Goal: Find specific page/section: Find specific page/section

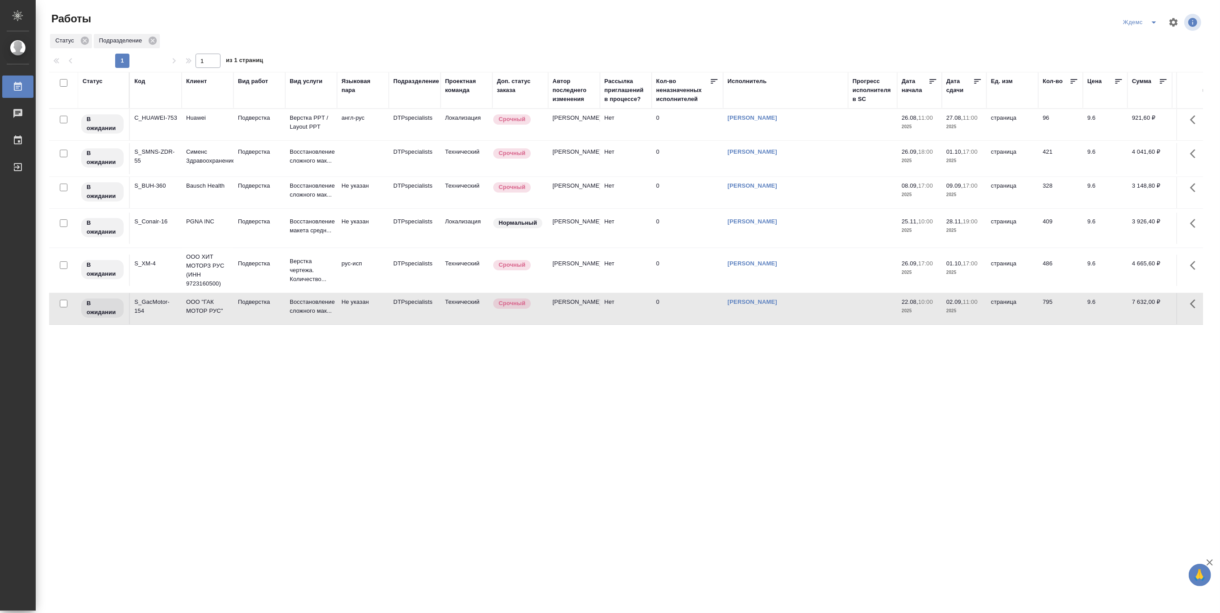
click at [1157, 18] on icon "split button" at bounding box center [1154, 22] width 11 height 11
click at [1136, 68] on li "Матвеева_назначено" at bounding box center [1146, 69] width 86 height 14
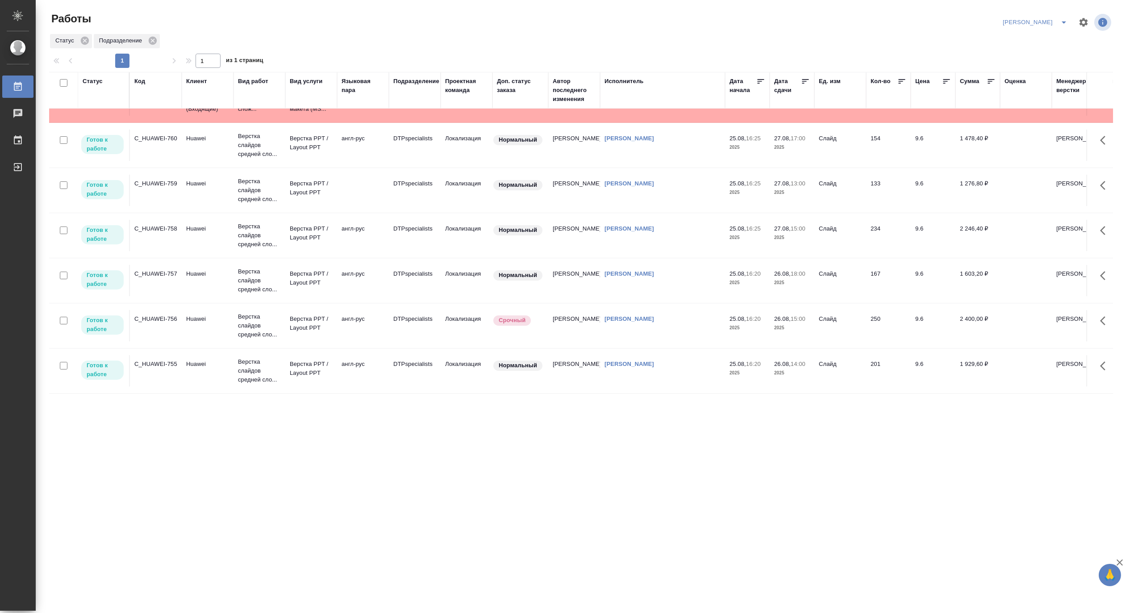
scroll to position [39, 0]
click at [278, 359] on p "Верстка слайдов средней сло..." at bounding box center [259, 370] width 43 height 27
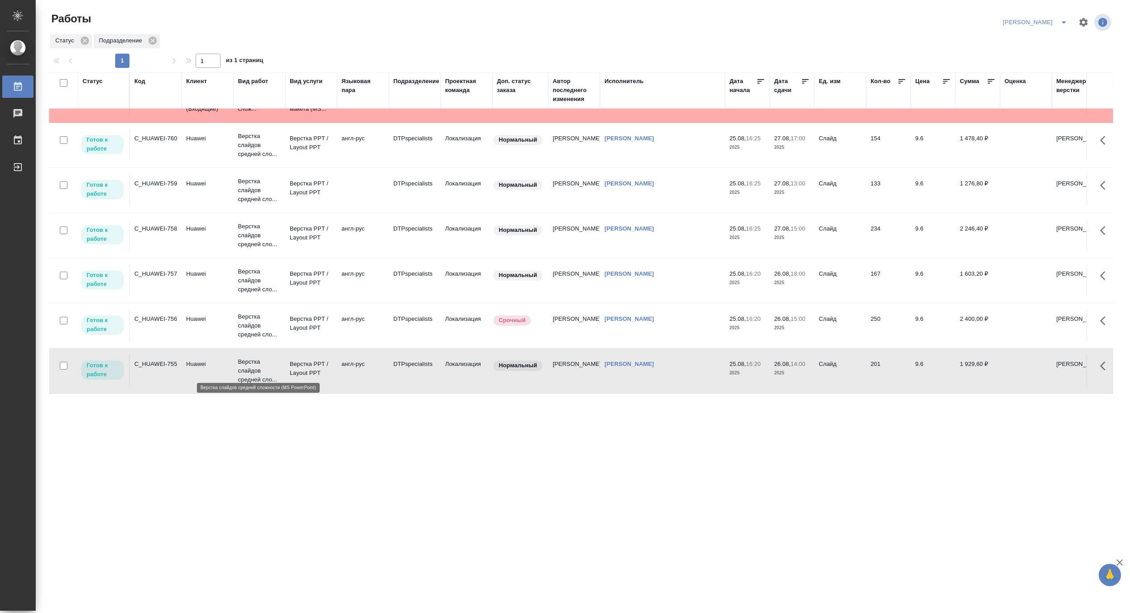
click at [278, 359] on p "Верстка слайдов средней сло..." at bounding box center [259, 370] width 43 height 27
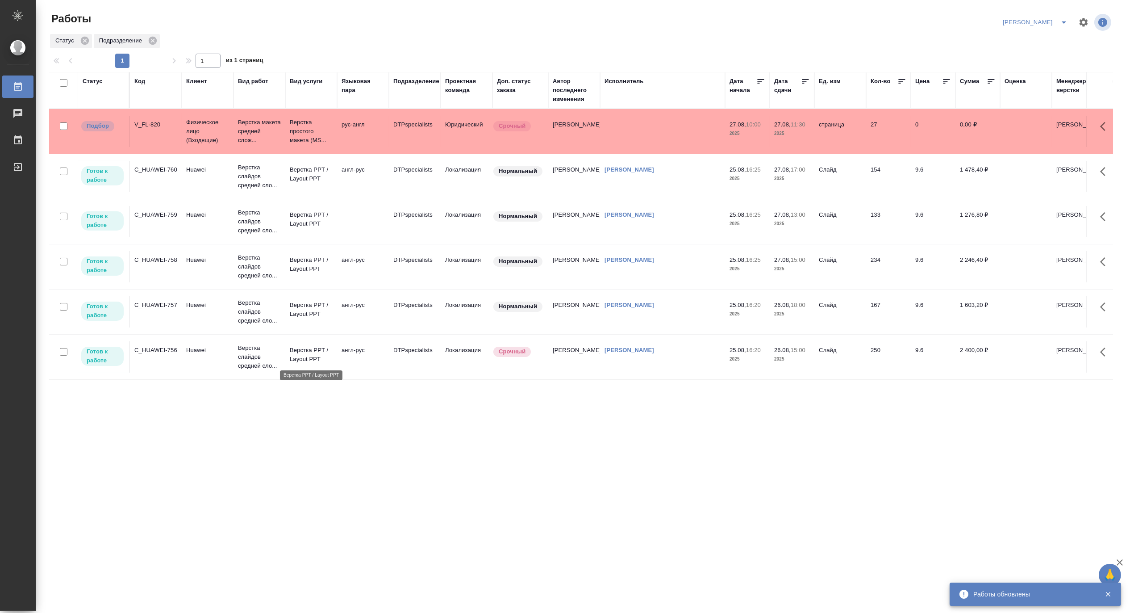
click at [306, 347] on p "Верстка PPT / Layout PPT" at bounding box center [311, 355] width 43 height 18
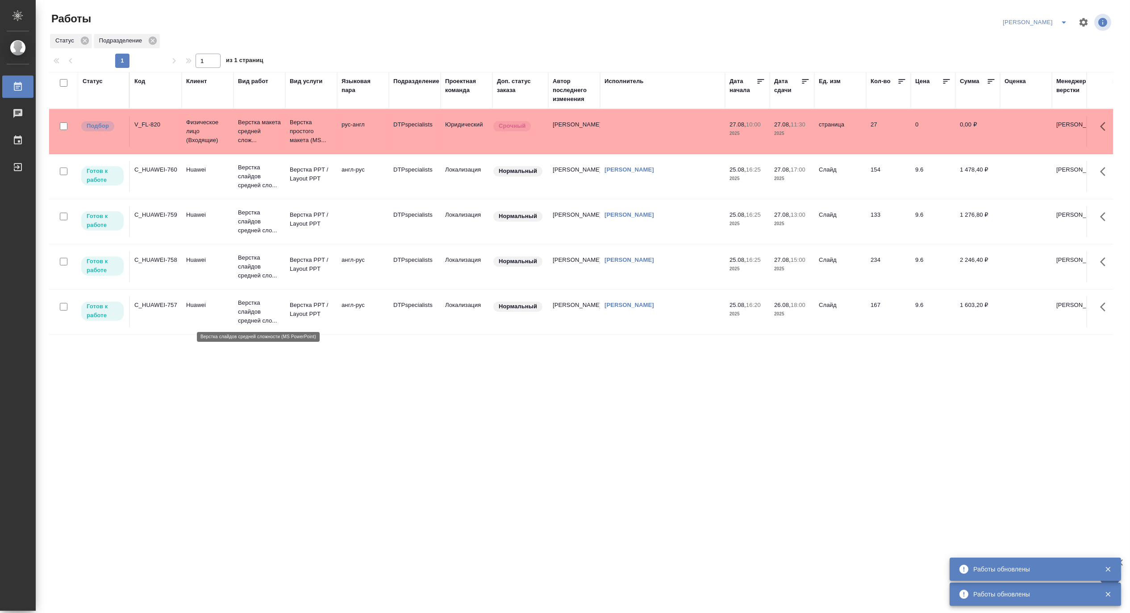
click at [264, 302] on p "Верстка слайдов средней сло..." at bounding box center [259, 311] width 43 height 27
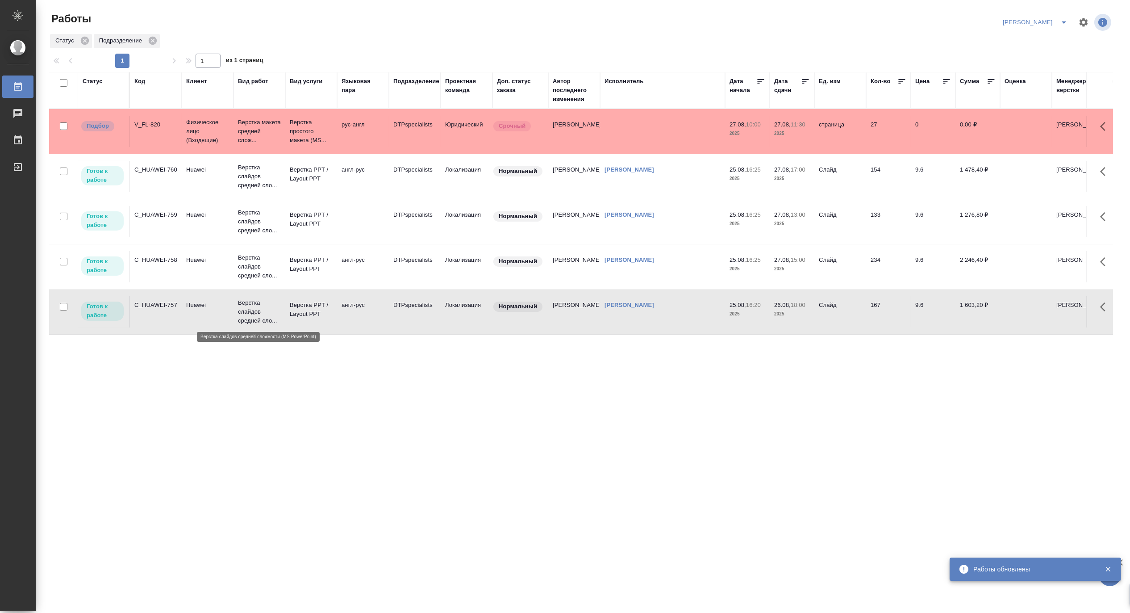
click at [264, 302] on p "Верстка слайдов средней сло..." at bounding box center [259, 311] width 43 height 27
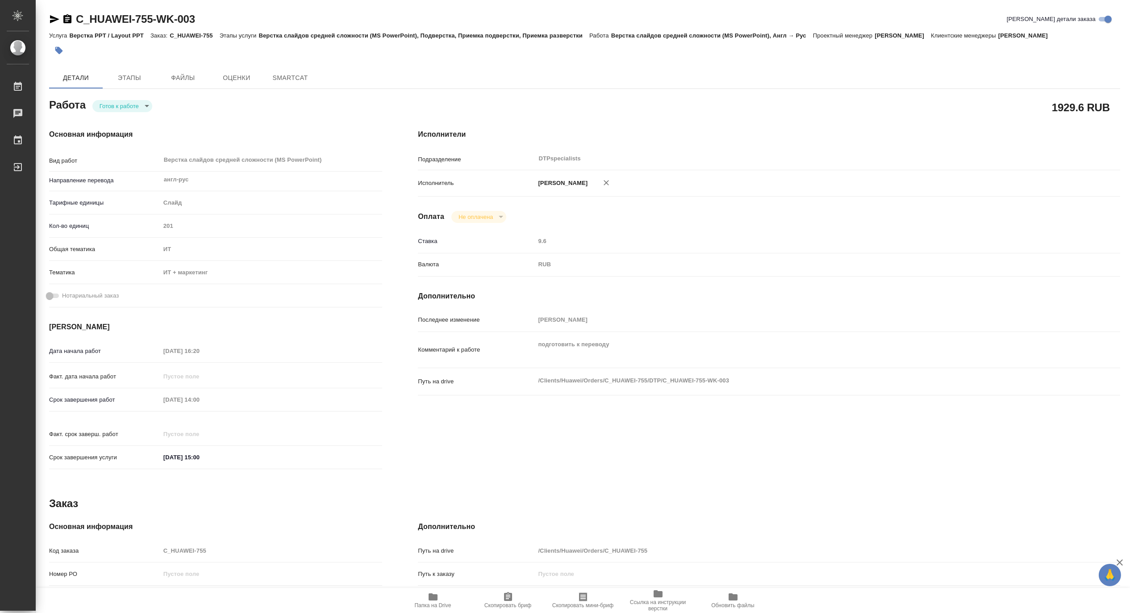
type textarea "x"
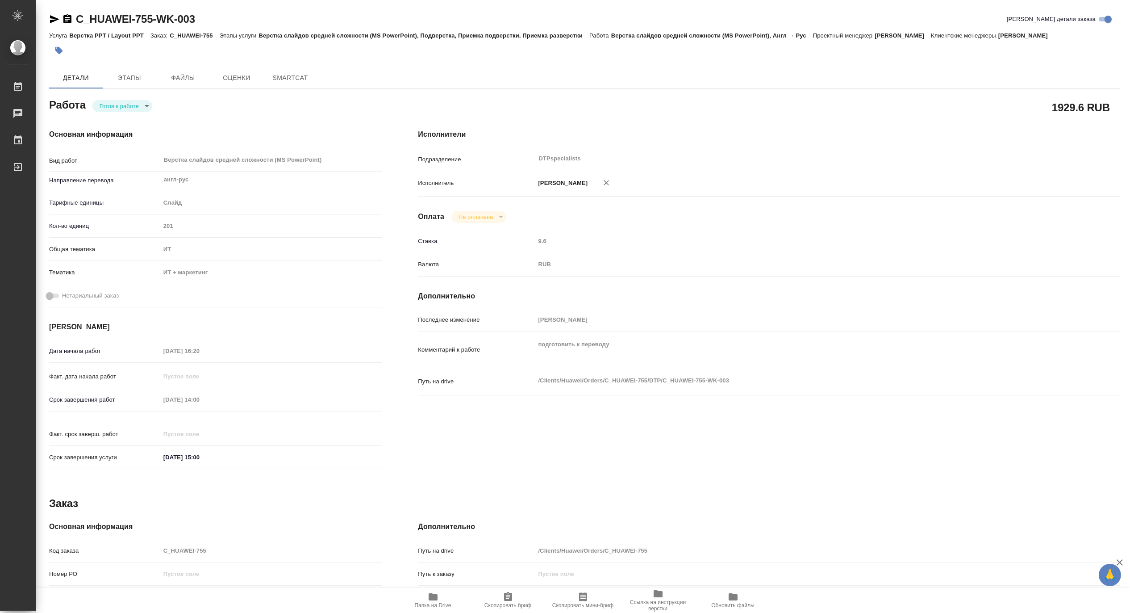
type textarea "x"
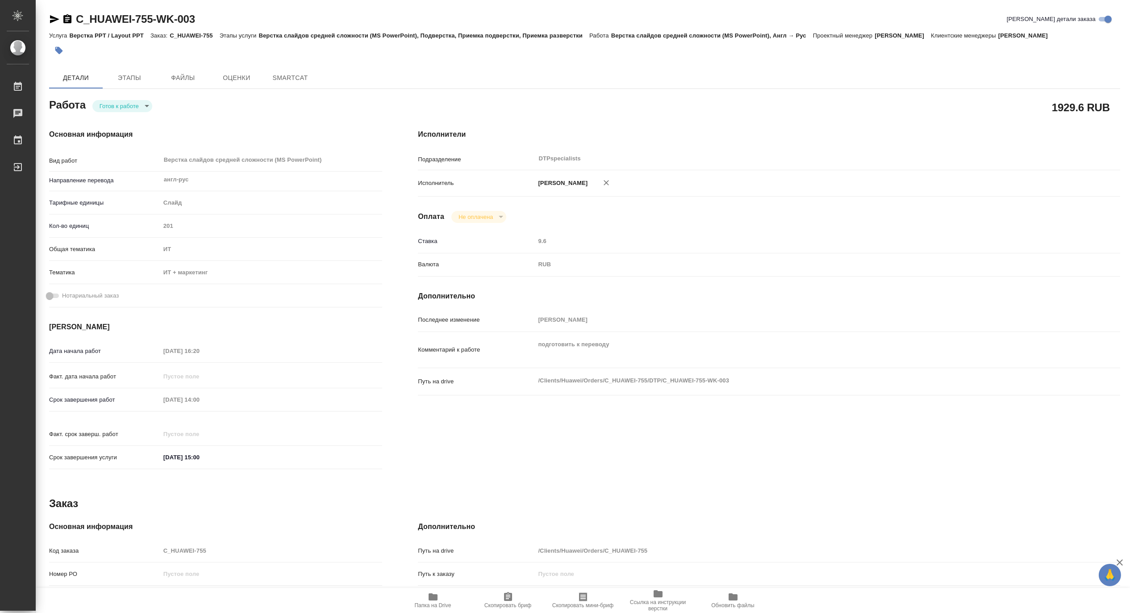
type textarea "x"
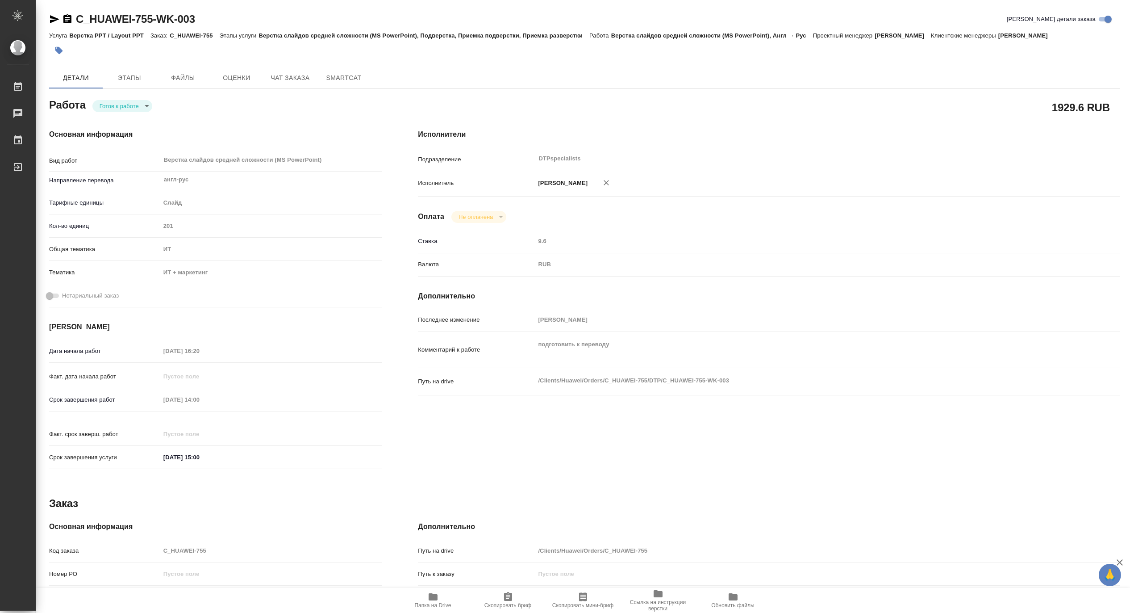
type textarea "x"
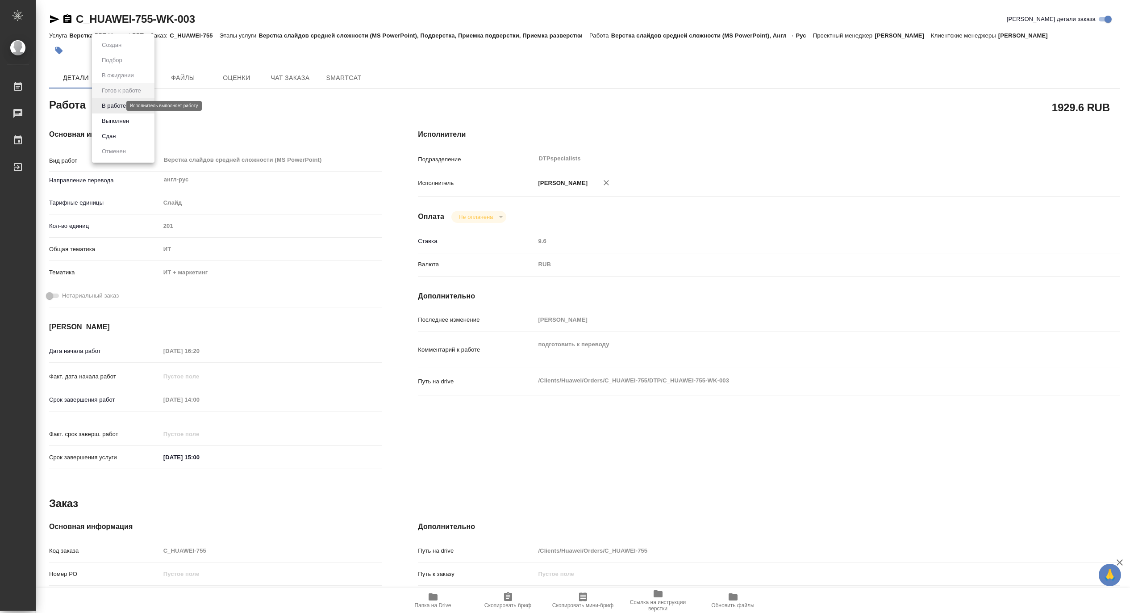
click at [110, 104] on body "🙏 .cls-1 fill:#fff; AWATERA Matveeva Maria Работы Чаты График Выйти C_HUAWEI-75…" at bounding box center [565, 306] width 1130 height 613
type textarea "x"
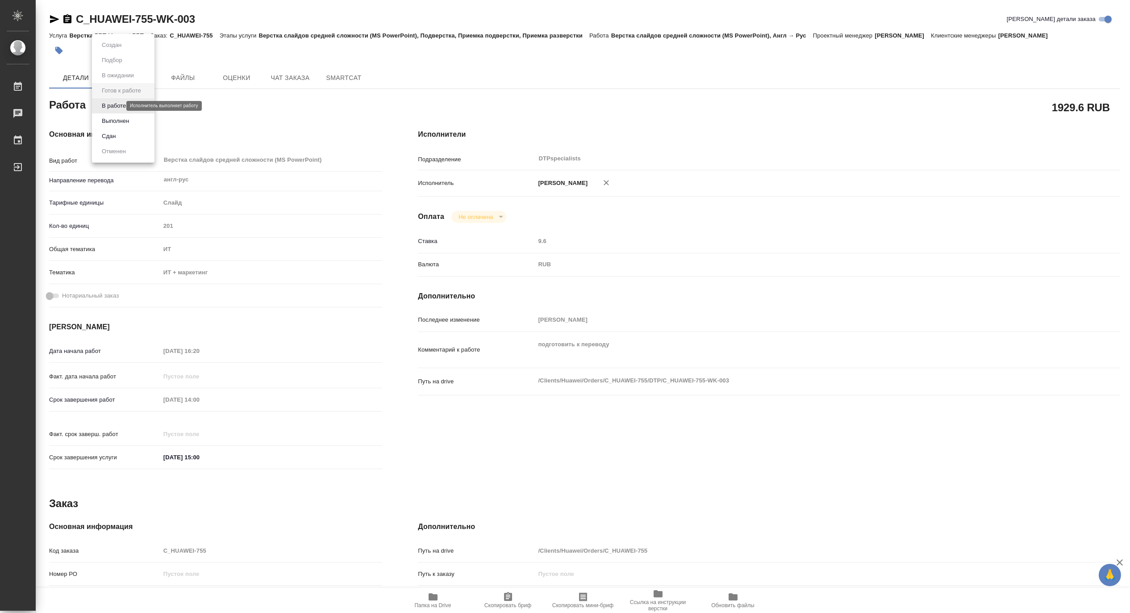
type textarea "x"
click at [110, 104] on button "В работе" at bounding box center [113, 106] width 29 height 10
type textarea "x"
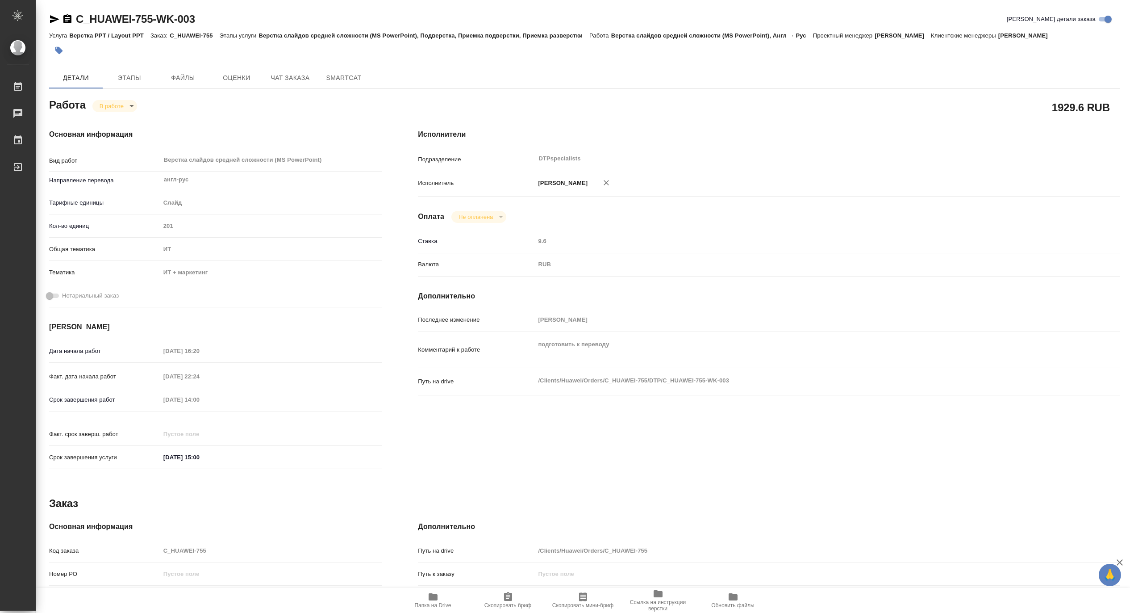
type textarea "x"
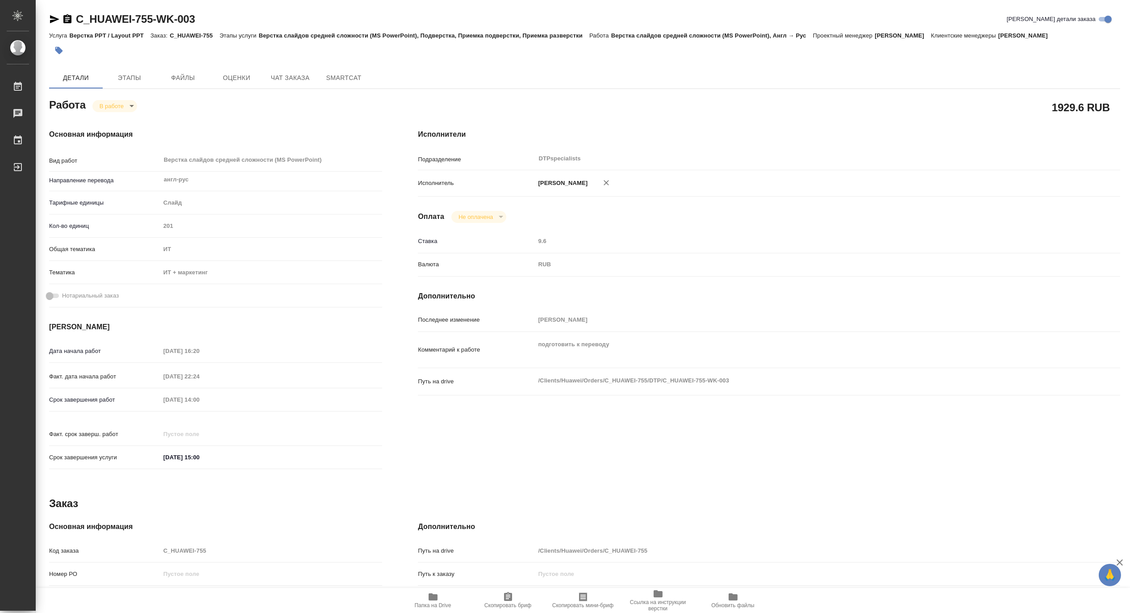
type textarea "x"
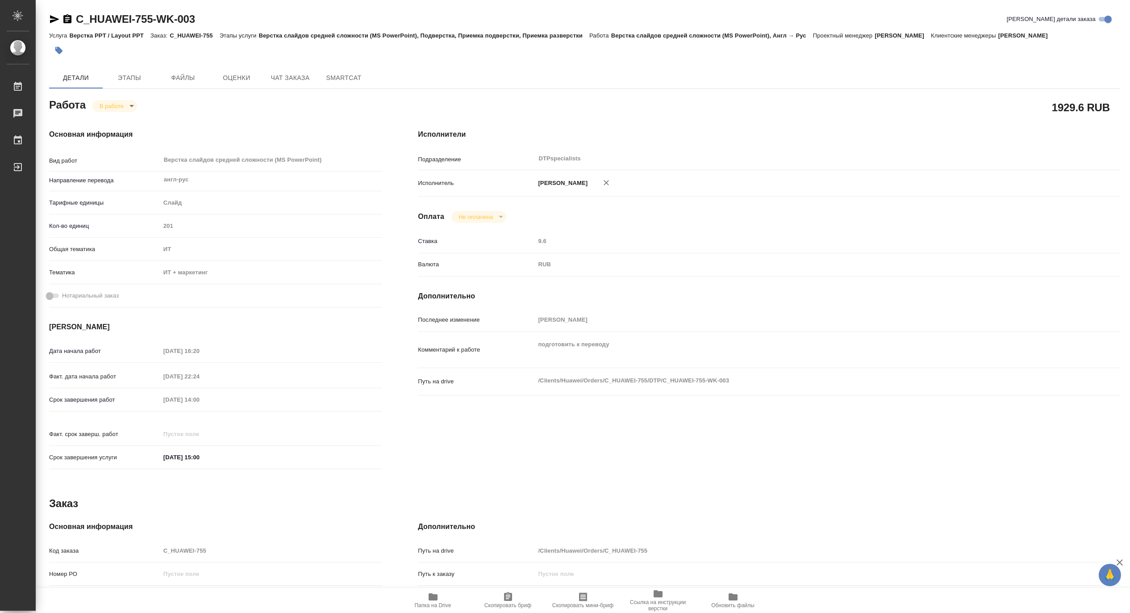
type textarea "x"
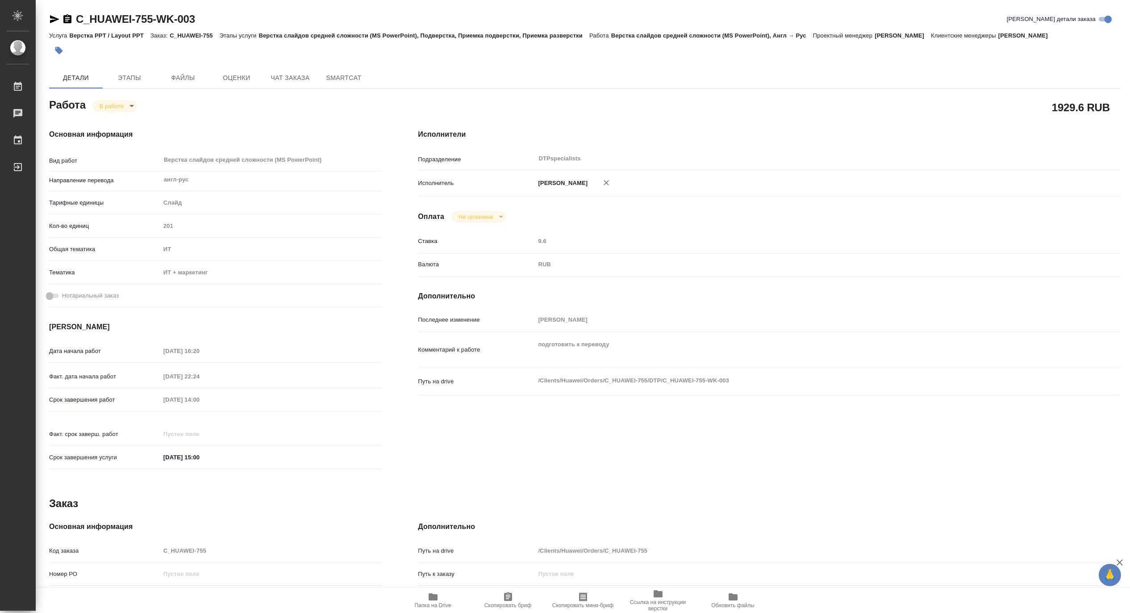
type textarea "x"
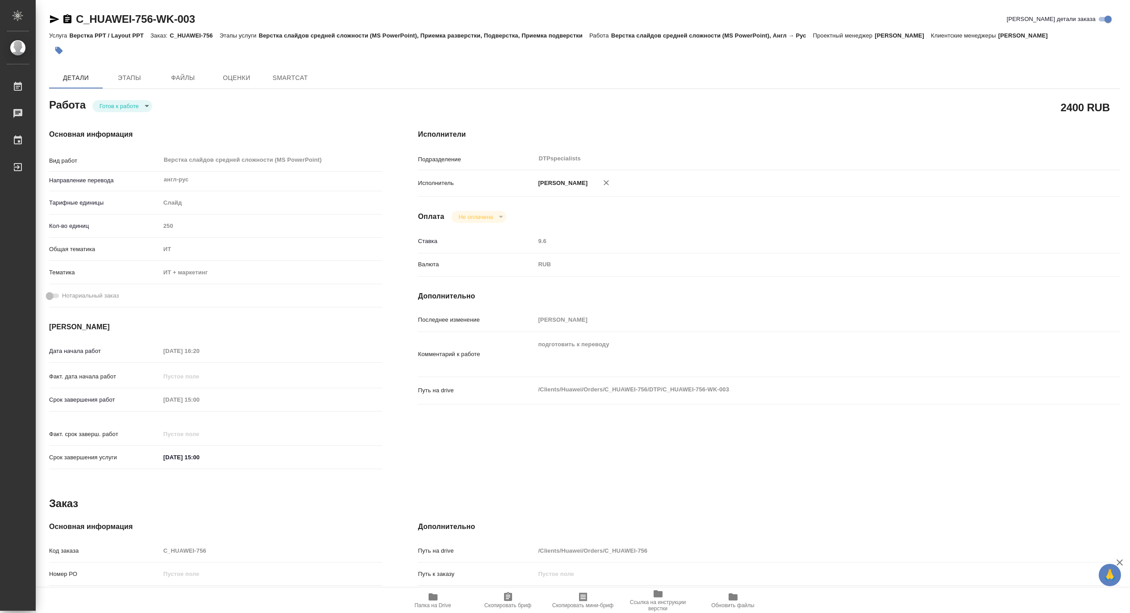
type textarea "x"
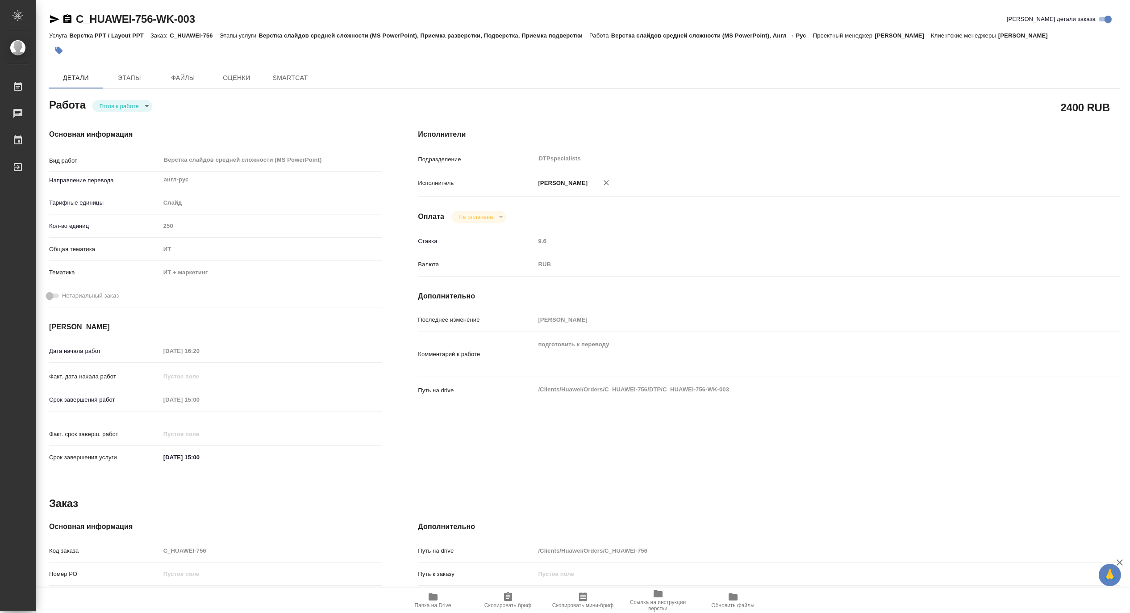
type textarea "x"
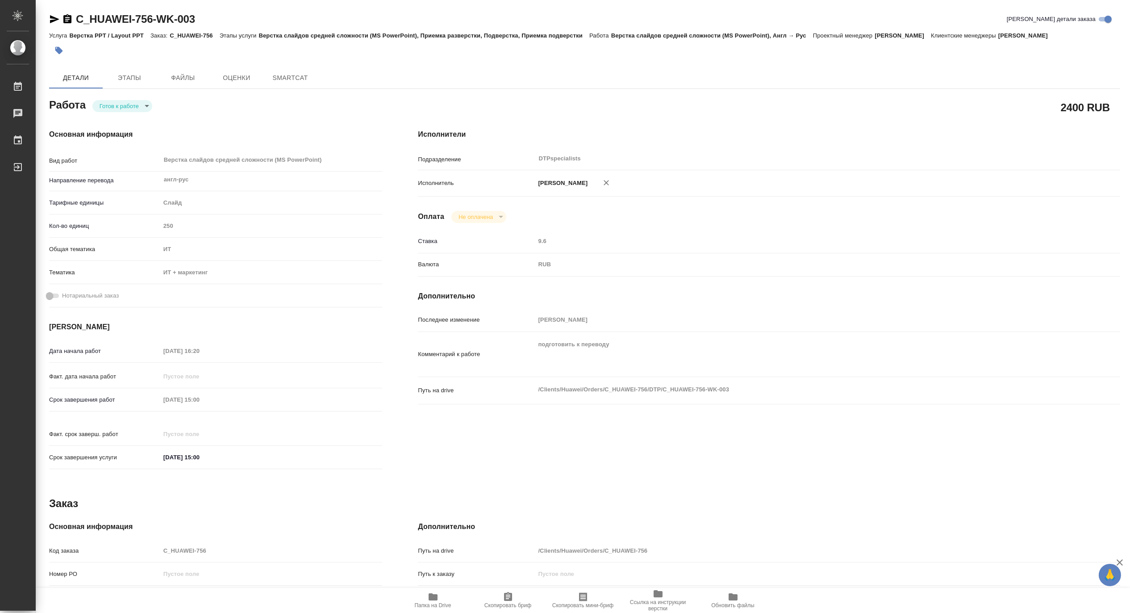
type textarea "x"
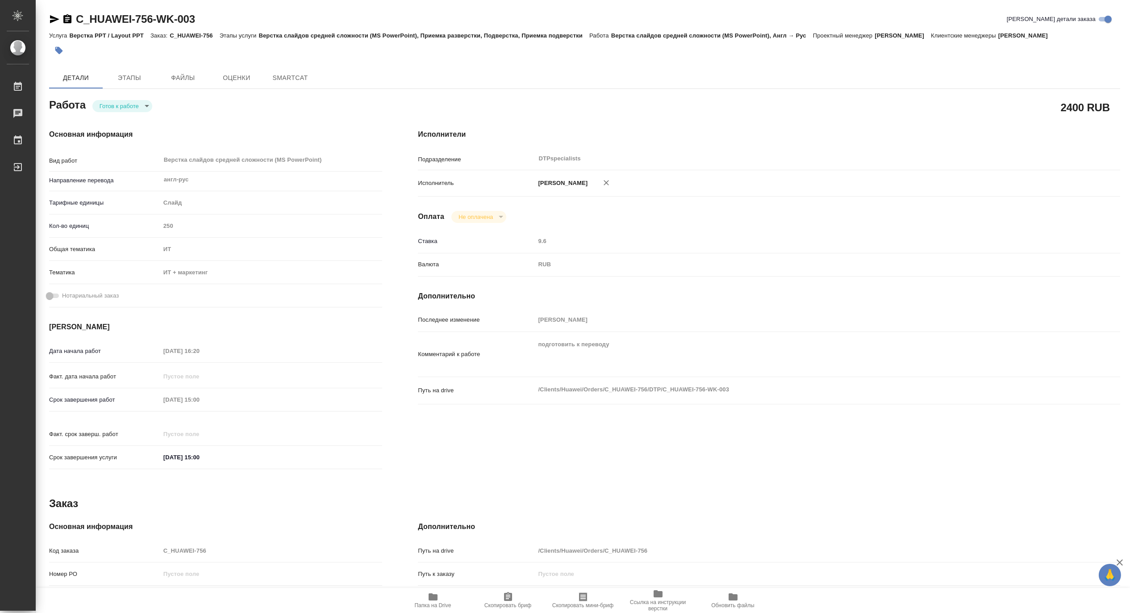
type textarea "x"
click at [110, 106] on body "🙏 .cls-1 fill:#fff; AWATERA Matveeva Maria Работы Чаты График Выйти C_HUAWEI-75…" at bounding box center [565, 306] width 1130 height 613
click at [110, 106] on button "В работе" at bounding box center [113, 106] width 29 height 10
type textarea "x"
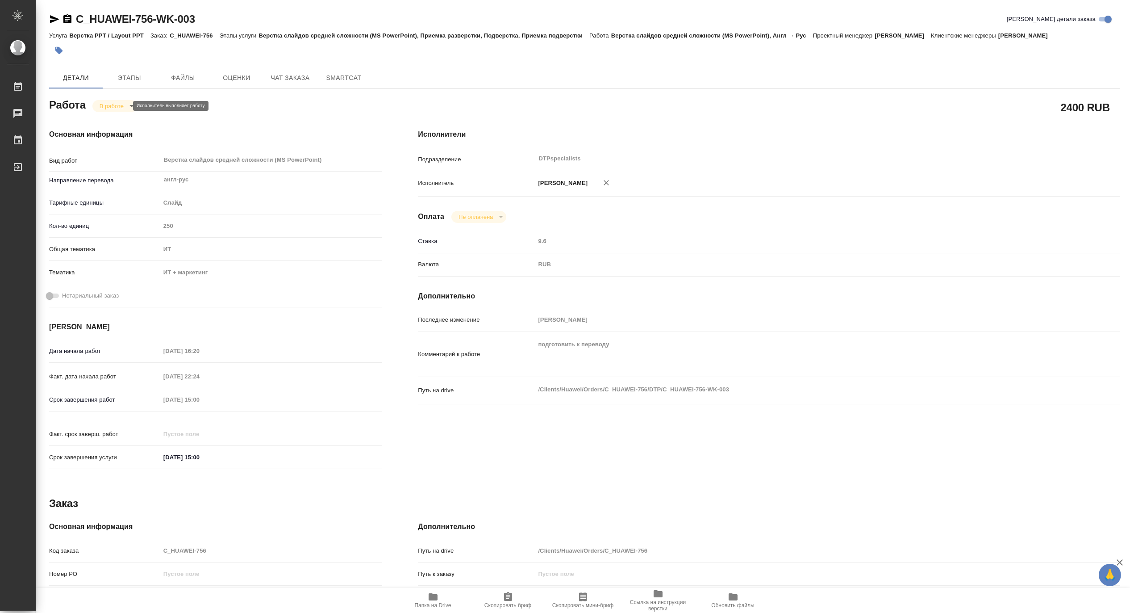
type textarea "x"
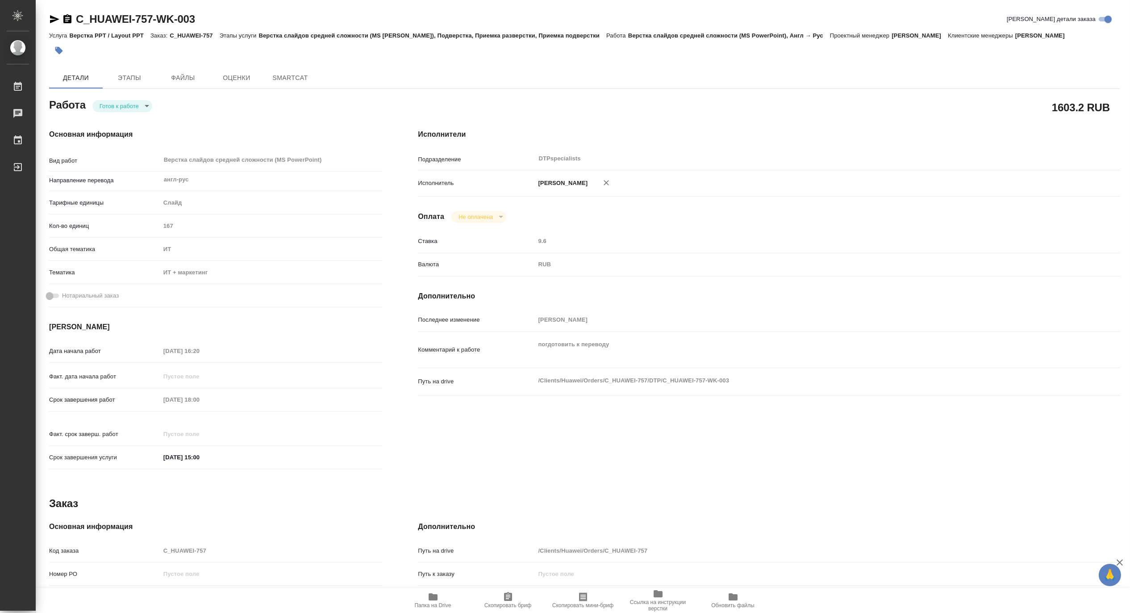
type textarea "x"
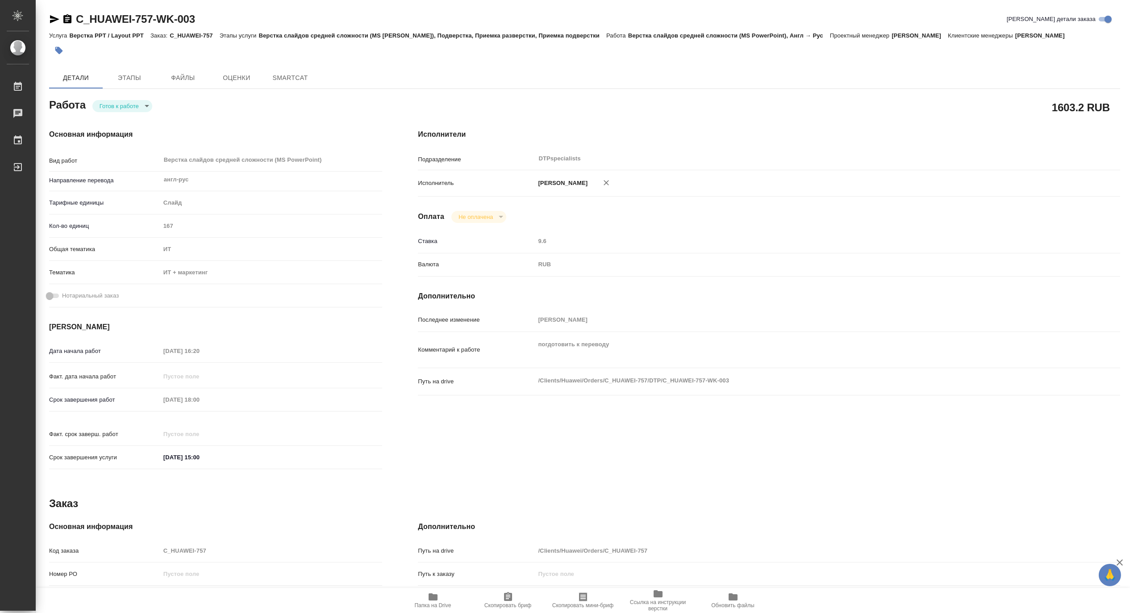
type textarea "x"
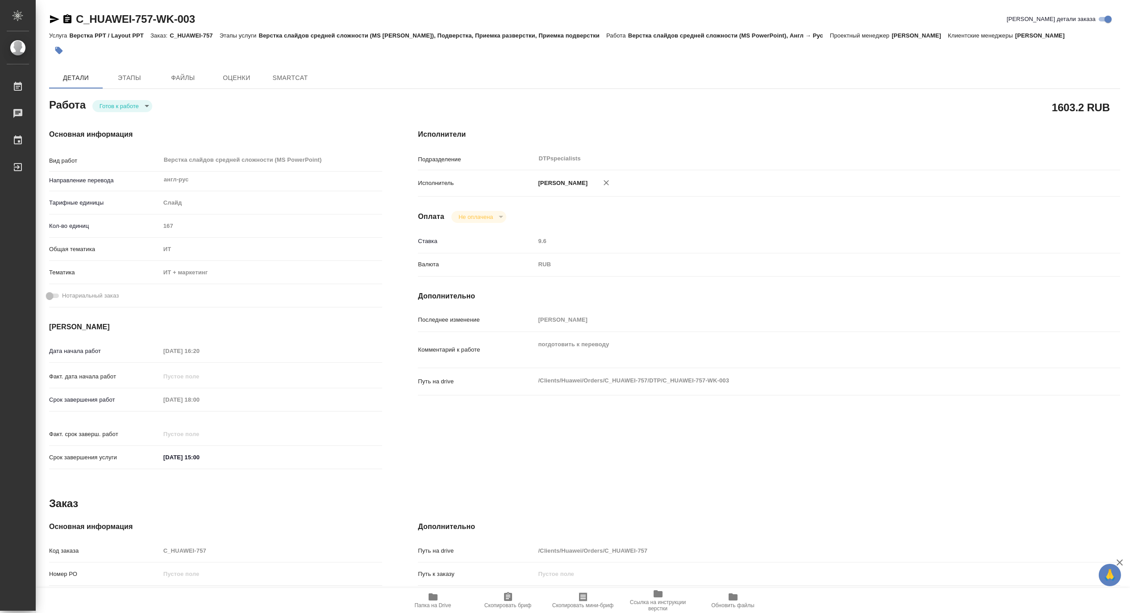
type textarea "x"
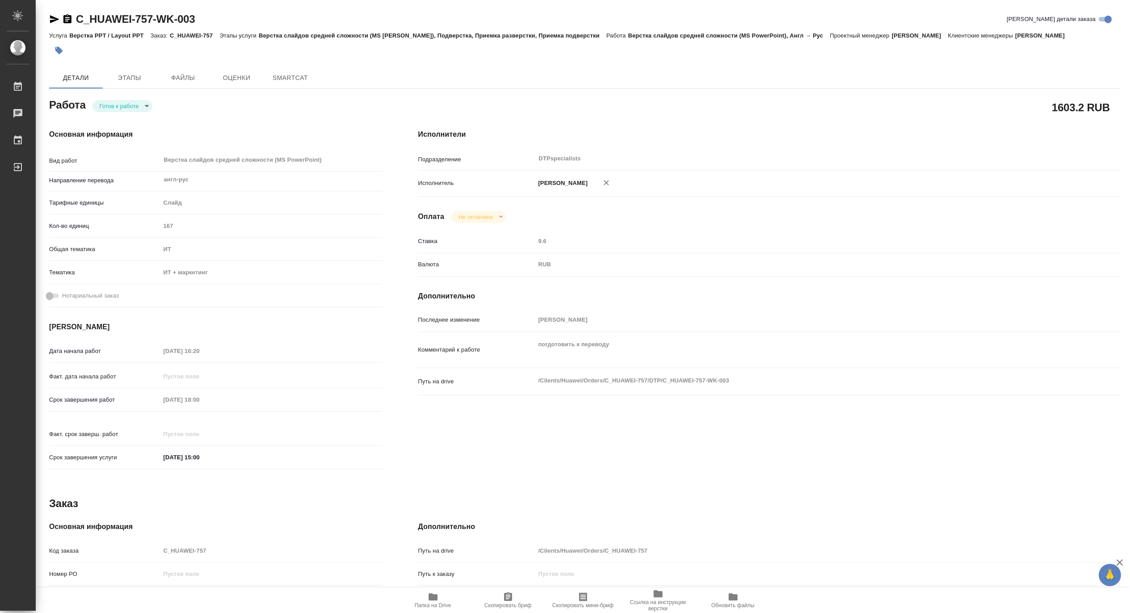
type textarea "x"
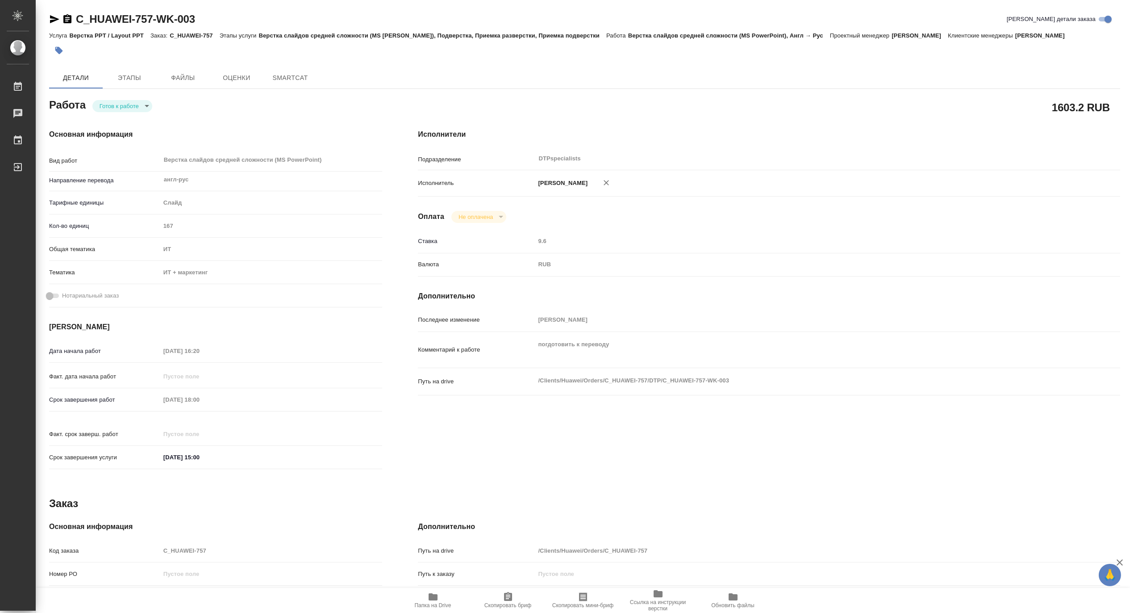
type textarea "x"
click at [110, 106] on body "🙏 .cls-1 fill:#fff; AWATERA [PERSON_NAME] Чаты График Выйти C_HUAWEI-757-WK-003…" at bounding box center [565, 306] width 1130 height 613
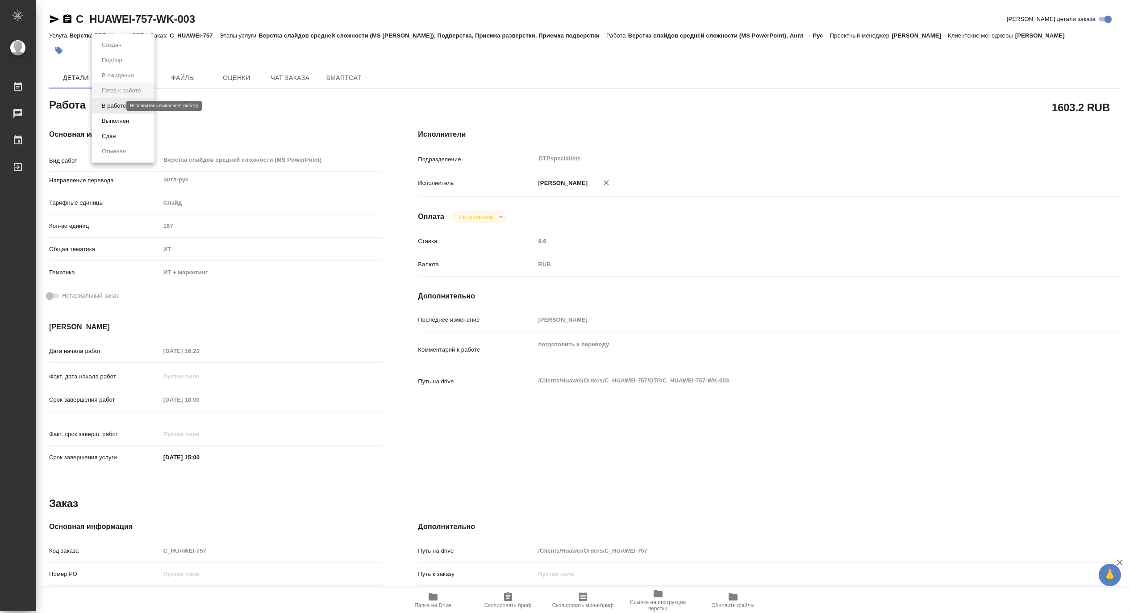
type textarea "x"
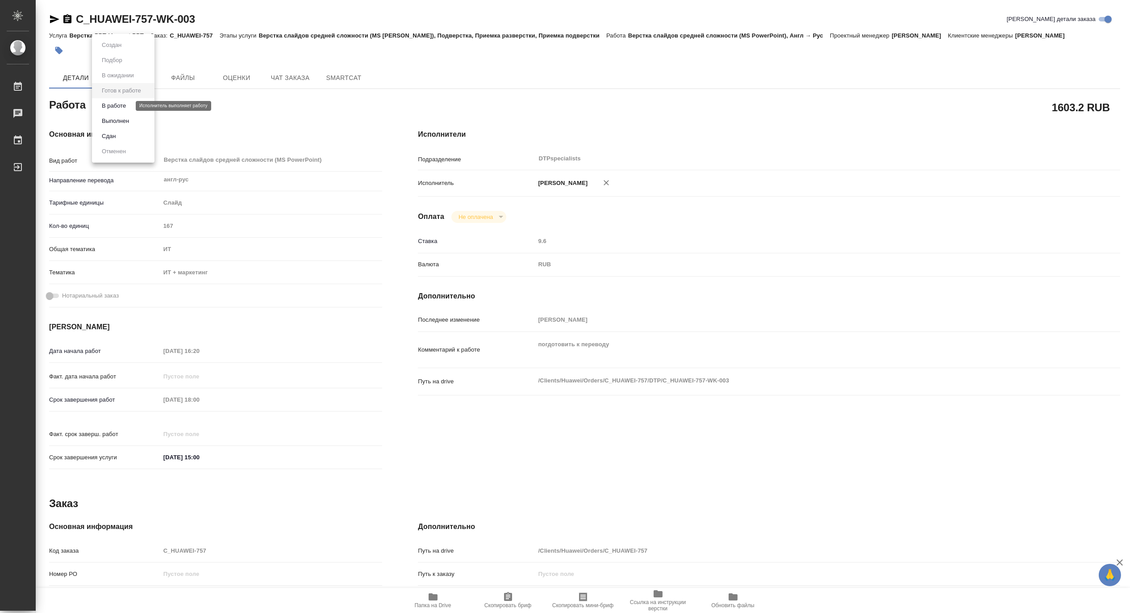
click at [110, 108] on button "В работе" at bounding box center [113, 106] width 29 height 10
type textarea "x"
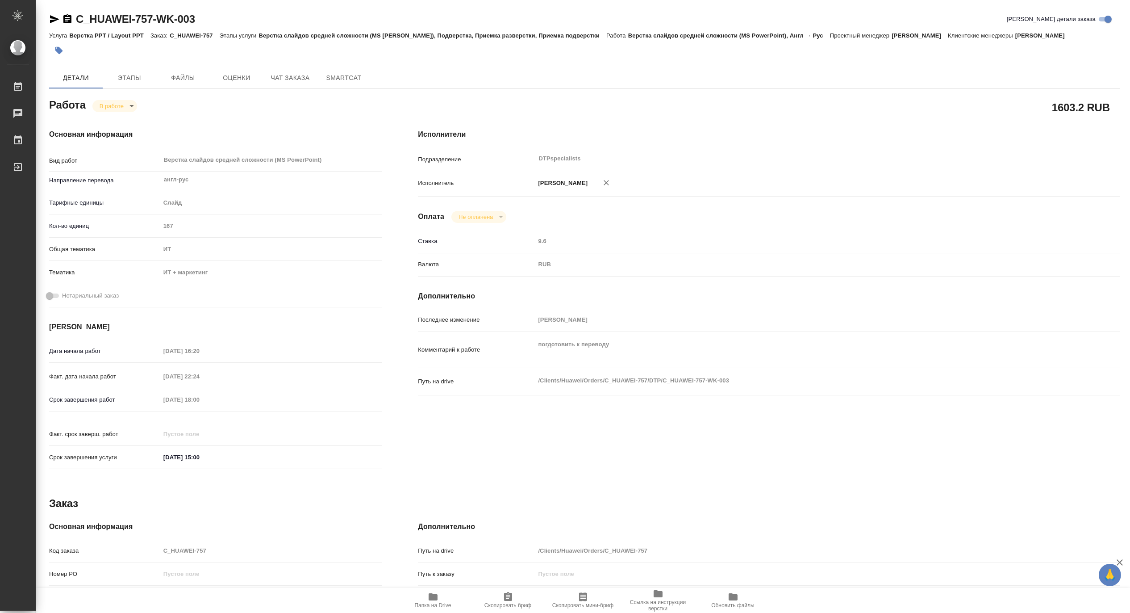
type textarea "x"
